Goal: Transaction & Acquisition: Purchase product/service

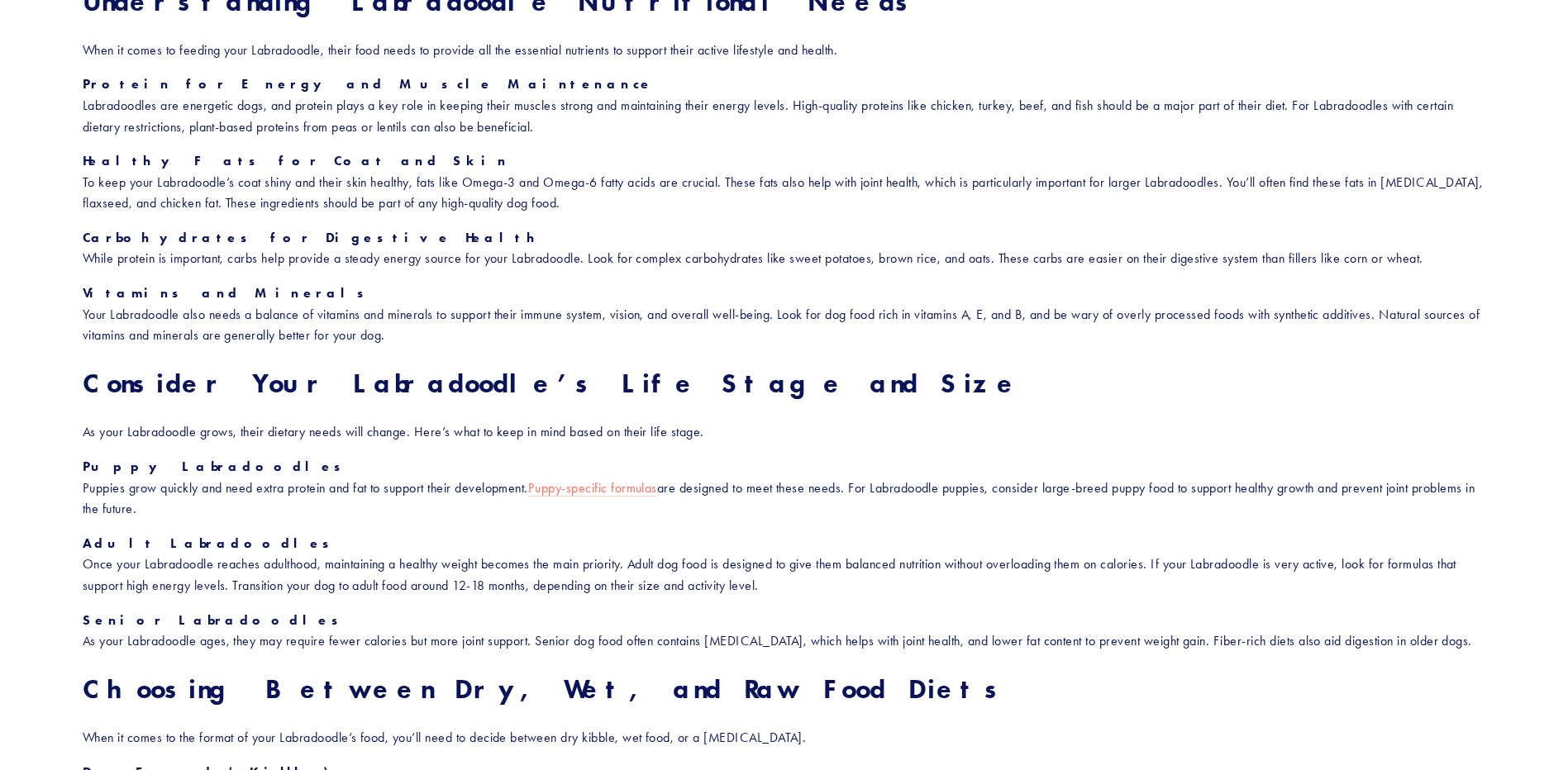
scroll to position [1383, 0]
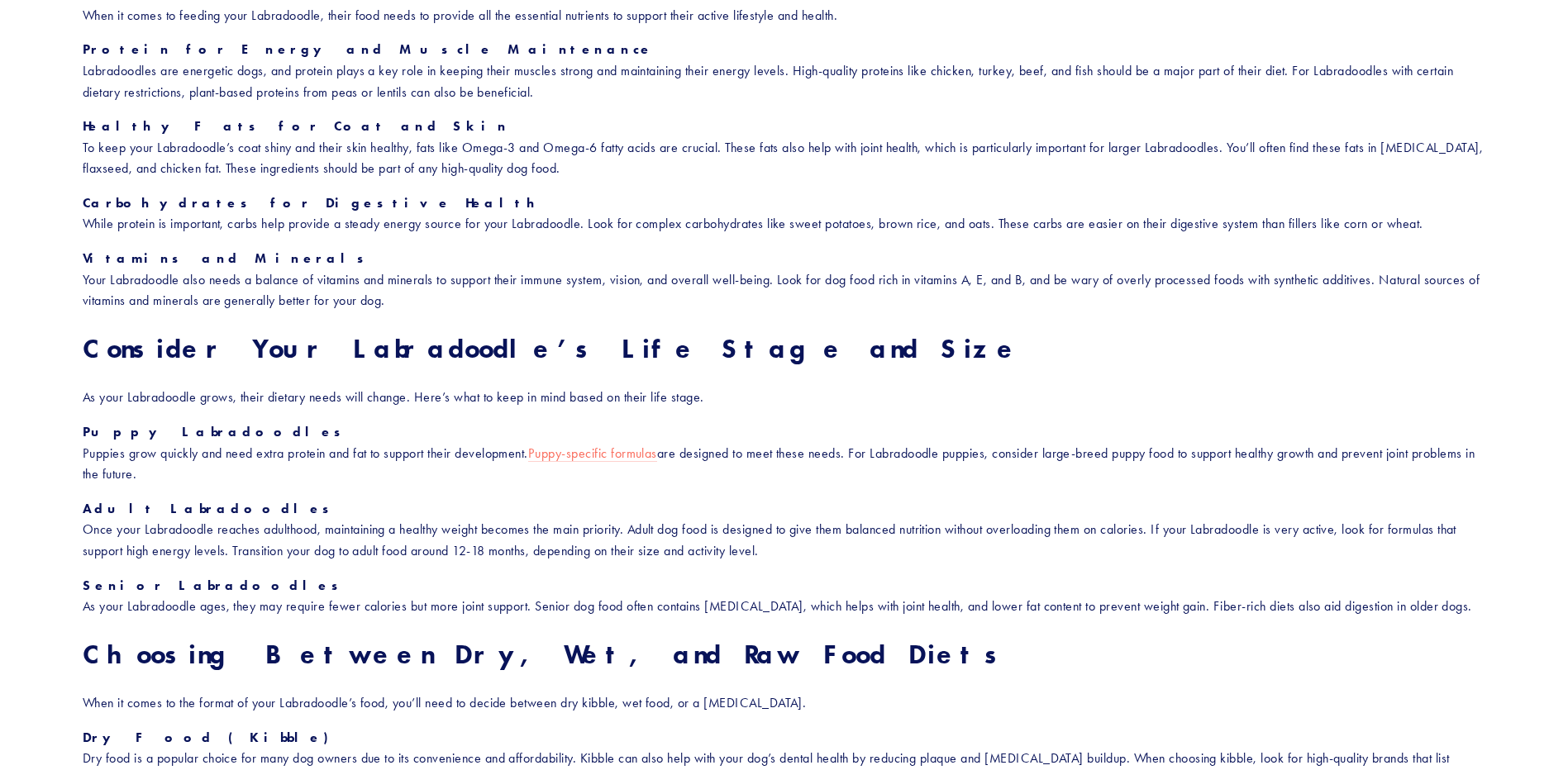
drag, startPoint x: 888, startPoint y: 358, endPoint x: 788, endPoint y: 530, distance: 199.0
click at [788, 530] on p "Adult Labradoodles Once your Labradoodle reaches adulthood, maintaining a healt…" at bounding box center [784, 530] width 1403 height 64
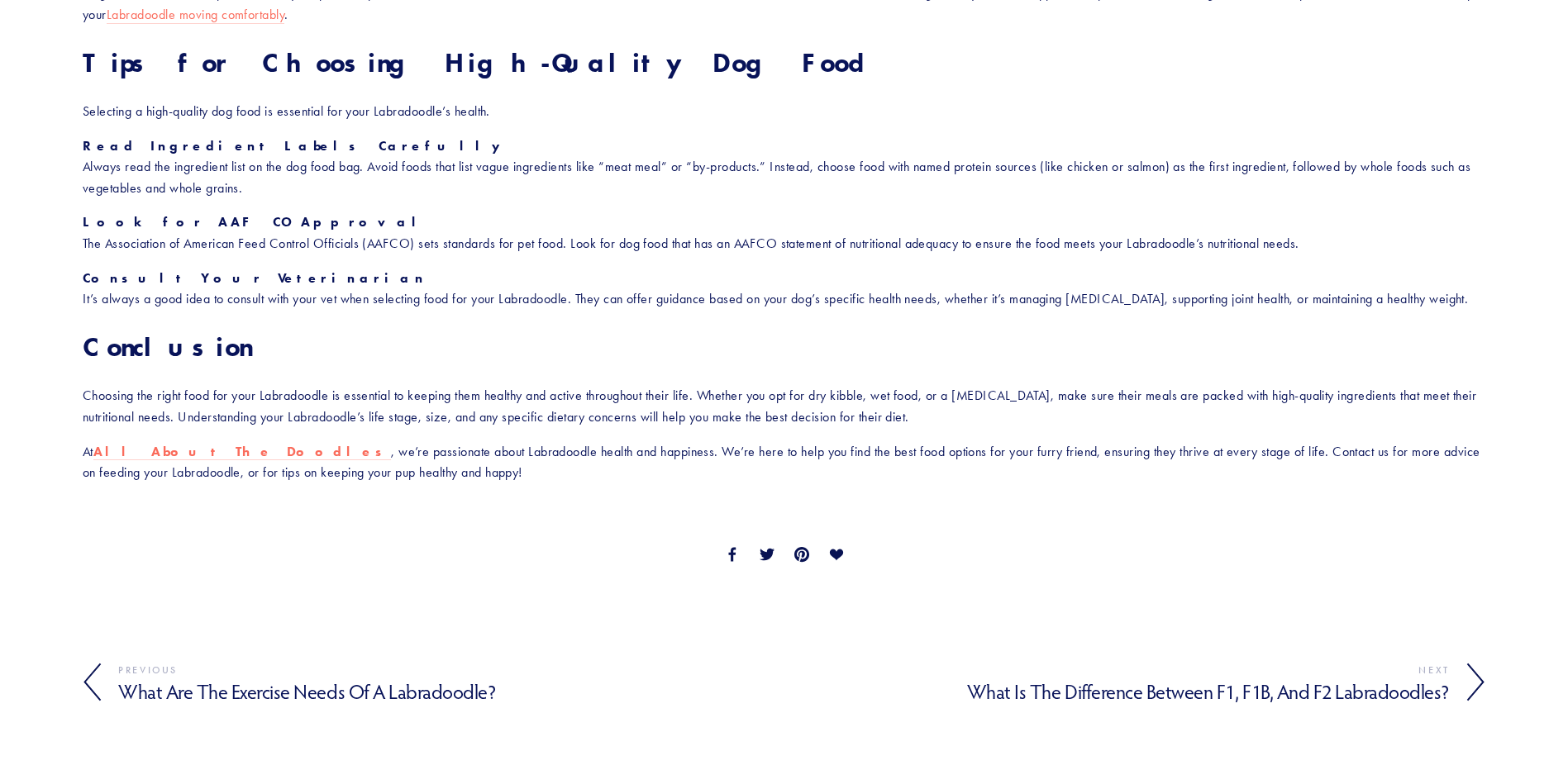
scroll to position [2487, 0]
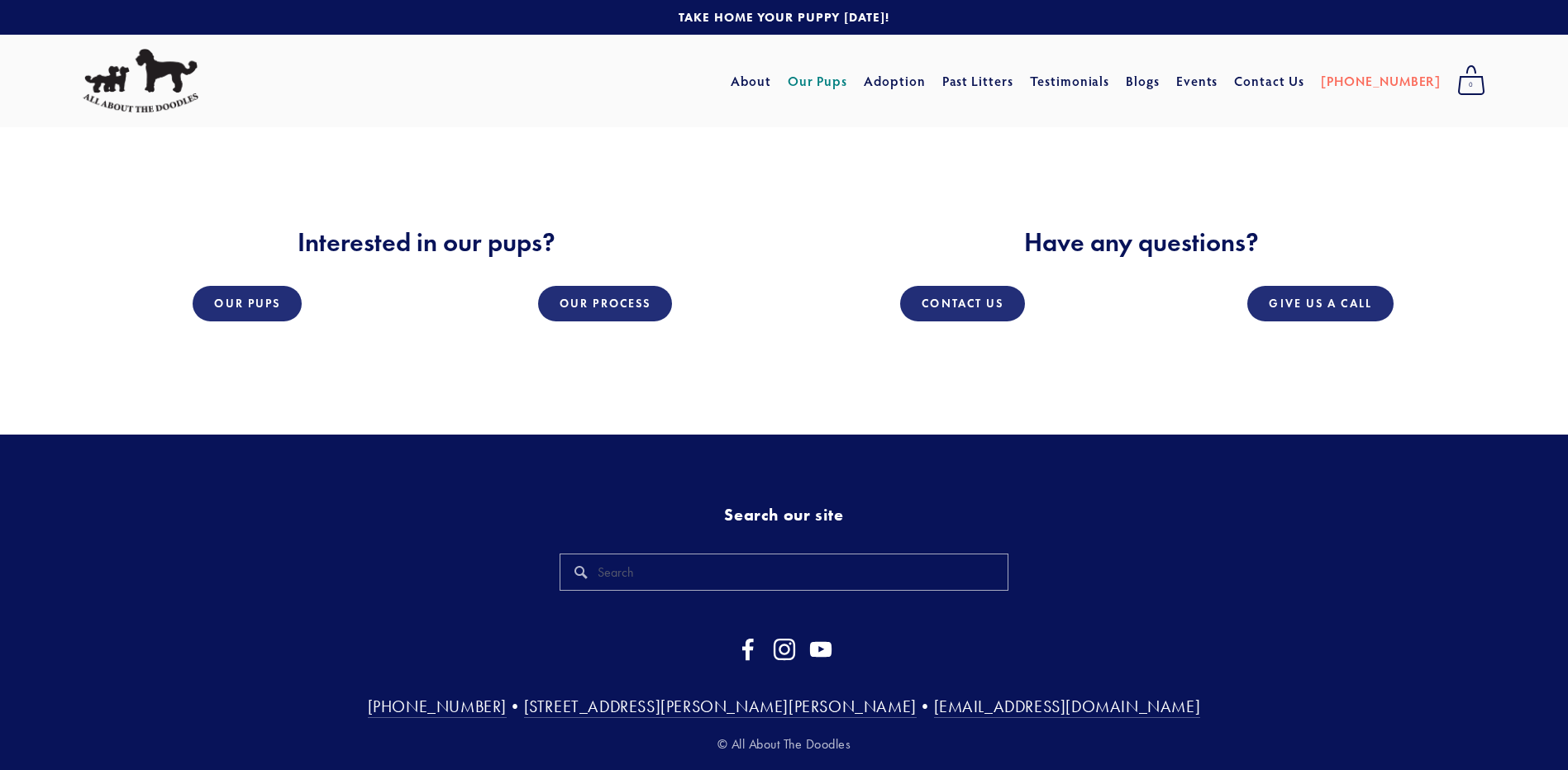
click at [848, 84] on link "Our Pups" at bounding box center [817, 81] width 60 height 30
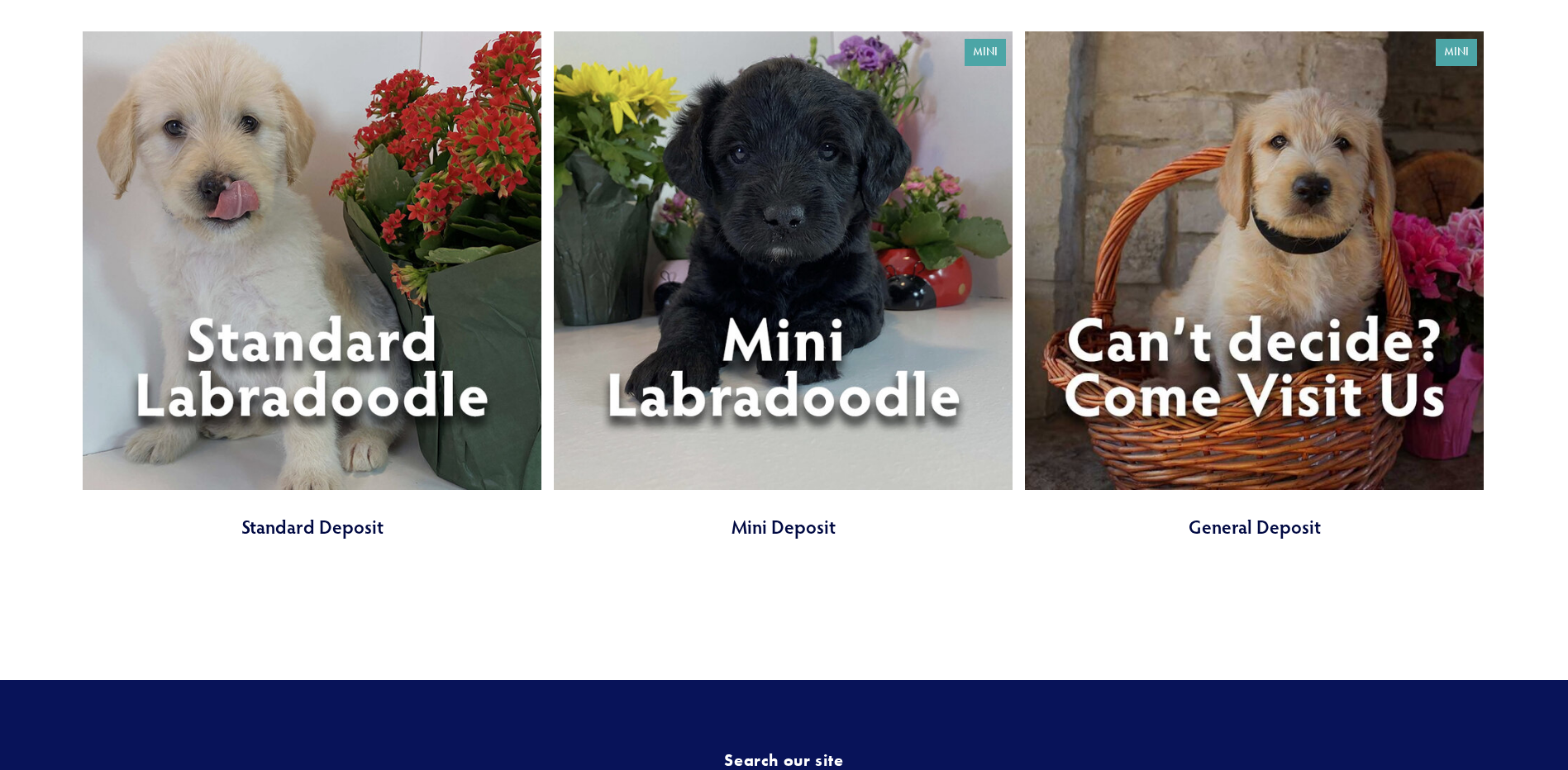
scroll to position [2273, 0]
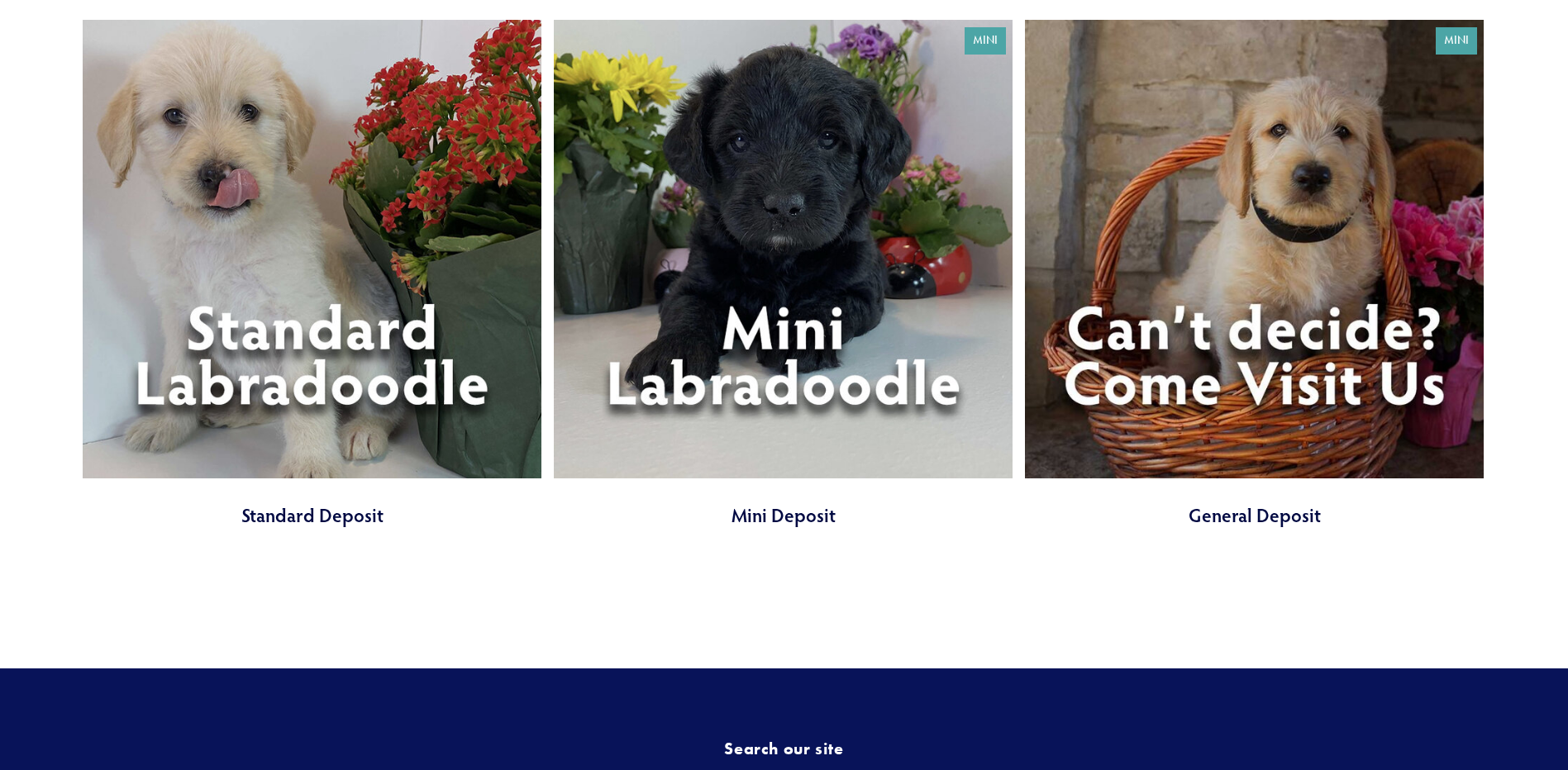
click at [285, 509] on link at bounding box center [312, 274] width 459 height 508
